Goal: Find contact information: Find contact information

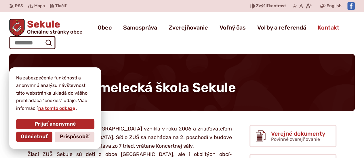
click at [327, 26] on span "Kontakt" at bounding box center [328, 28] width 22 height 16
click at [0, 64] on div "Základná umelecká škola Sekule Domov Obec Organizácie Základná umelecká škola S…" at bounding box center [182, 89] width 364 height 71
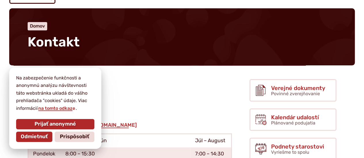
scroll to position [86, 0]
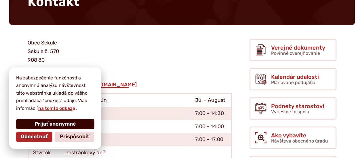
click at [48, 125] on span "Prijať anonymné" at bounding box center [54, 124] width 41 height 6
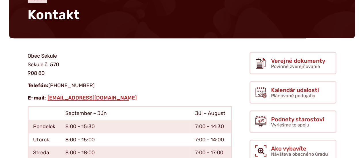
scroll to position [29, 0]
